Goal: Task Accomplishment & Management: Use online tool/utility

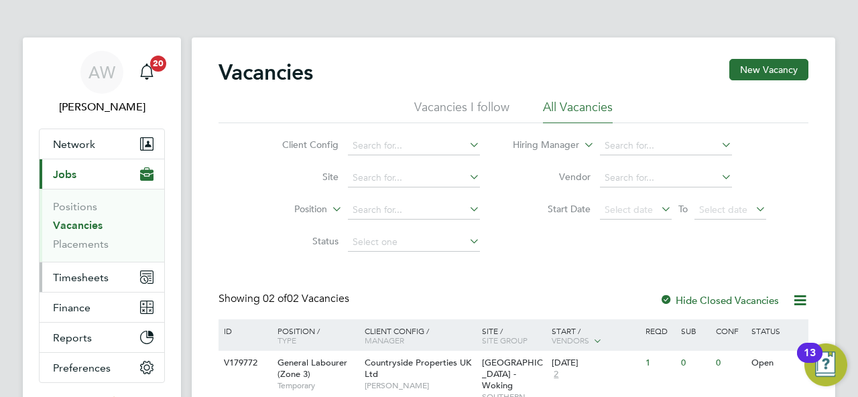
click at [82, 273] on span "Timesheets" at bounding box center [81, 277] width 56 height 13
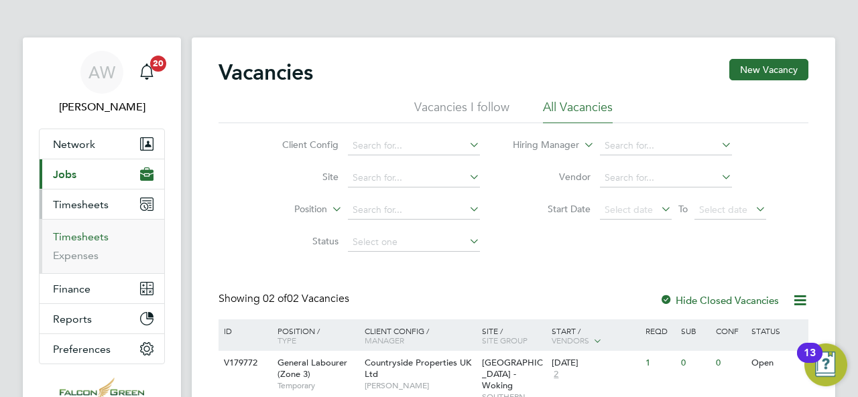
click at [83, 231] on link "Timesheets" at bounding box center [81, 237] width 56 height 13
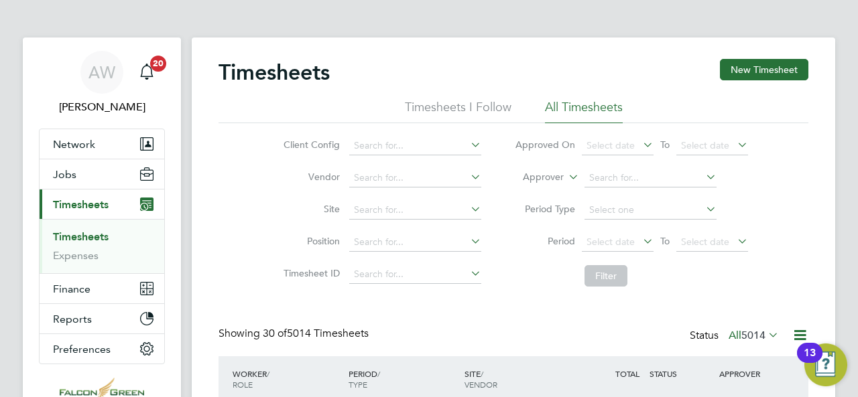
drag, startPoint x: 857, startPoint y: 91, endPoint x: 853, endPoint y: 111, distance: 20.5
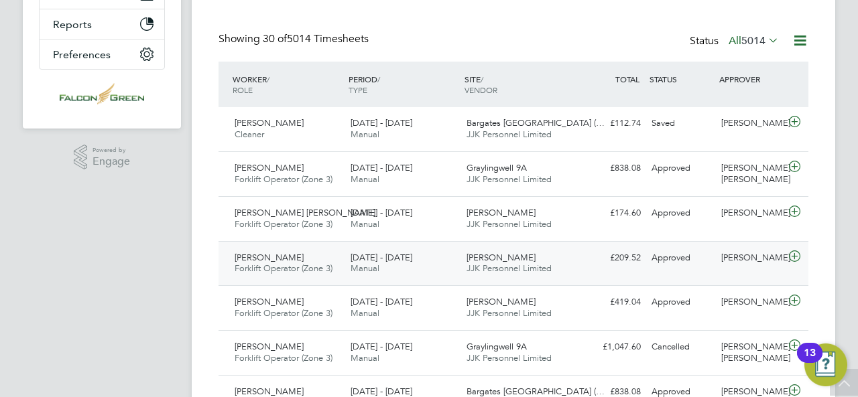
click at [454, 263] on div "25 - 31 Aug 2025 Manual" at bounding box center [403, 264] width 116 height 34
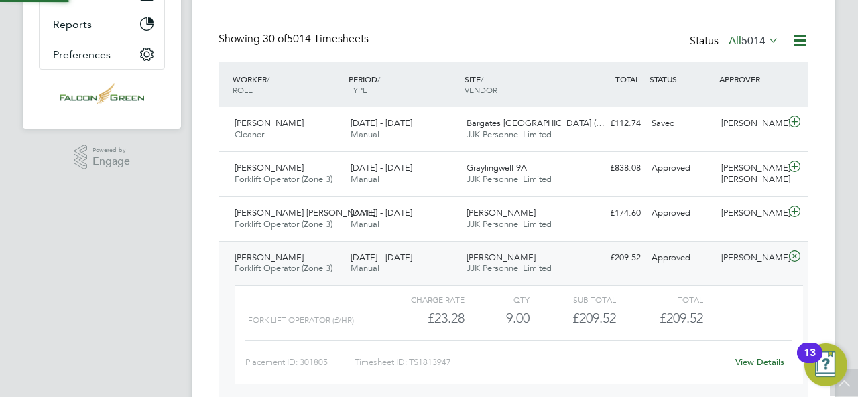
scroll to position [23, 131]
click at [445, 215] on div "25 - 31 Aug 2025 Manual" at bounding box center [403, 219] width 116 height 34
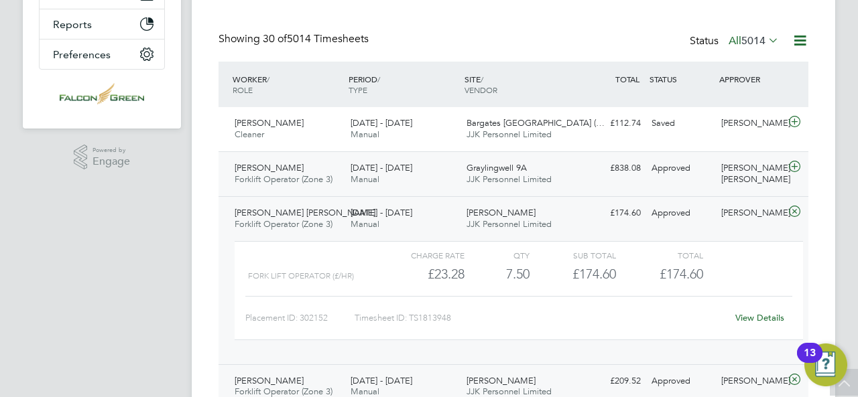
click at [462, 170] on div "Graylingwell 9A JJK Personnel Limited" at bounding box center [519, 175] width 116 height 34
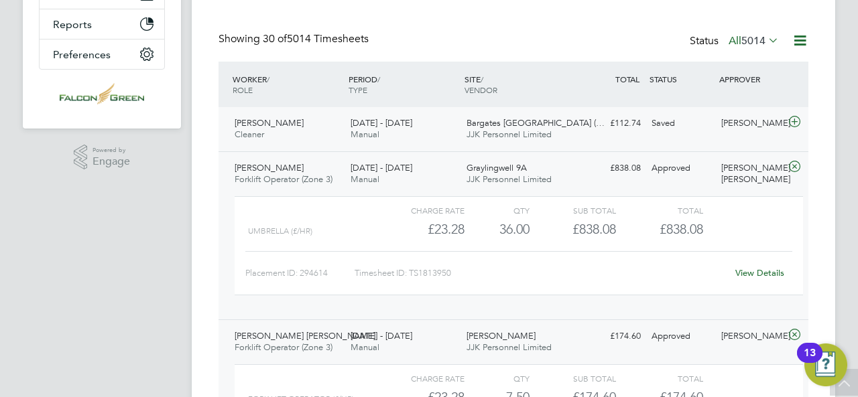
click at [460, 133] on div "25 - 31 Aug 2025 Manual" at bounding box center [403, 130] width 116 height 34
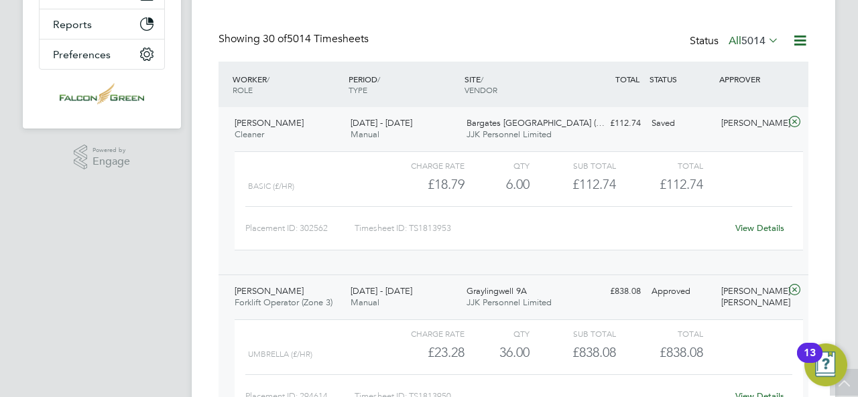
click at [460, 133] on div "25 - 31 Aug 2025 Manual" at bounding box center [403, 130] width 116 height 34
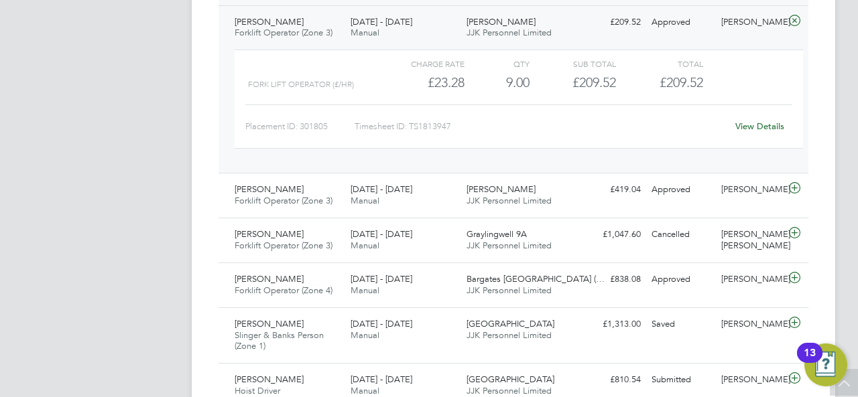
scroll to position [804, 0]
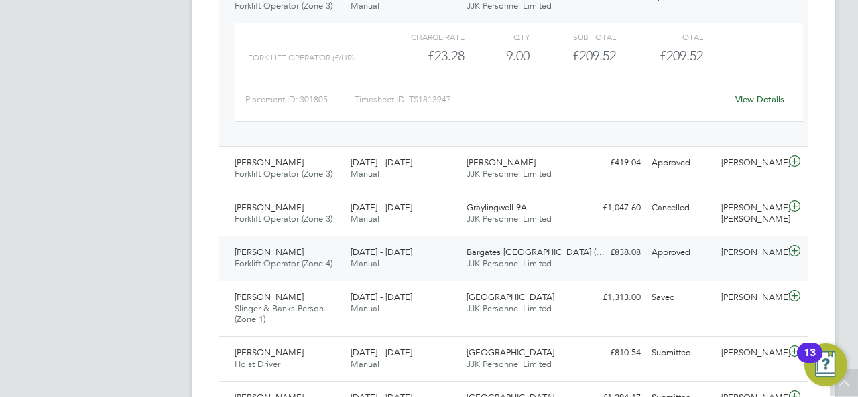
click at [418, 247] on div "25 - 31 Aug 2025 Manual" at bounding box center [403, 259] width 116 height 34
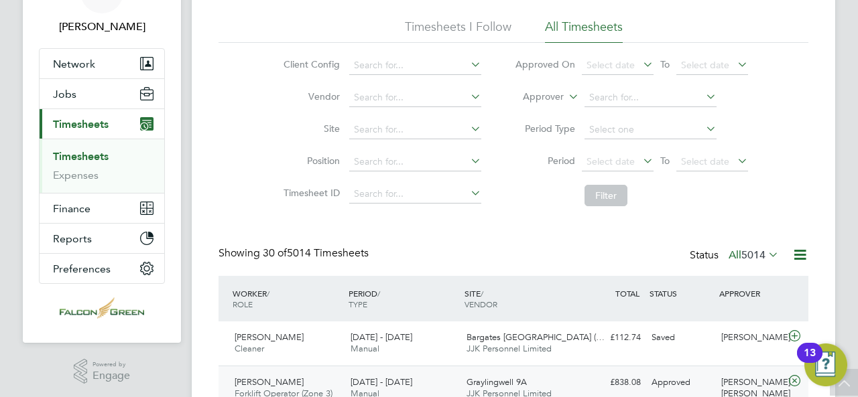
scroll to position [0, 0]
